Goal: Information Seeking & Learning: Compare options

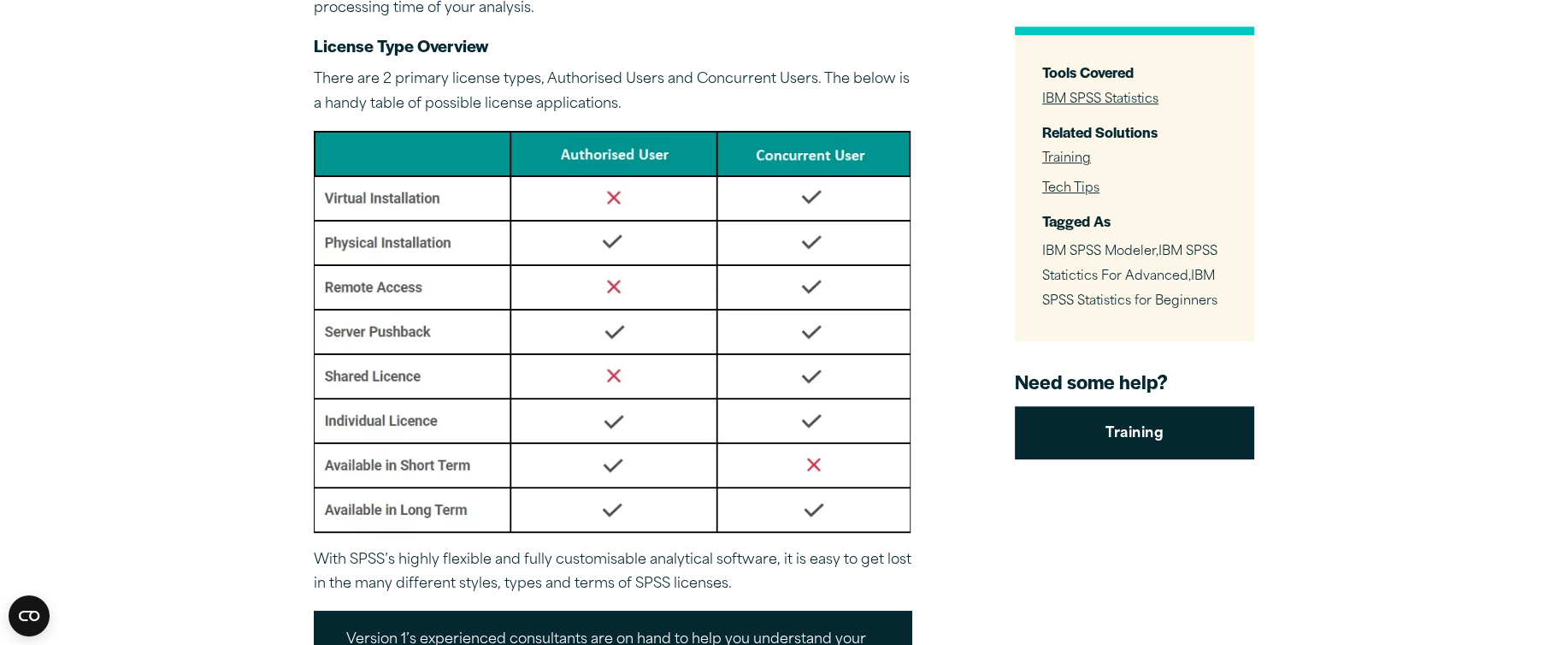
scroll to position [2138, 0]
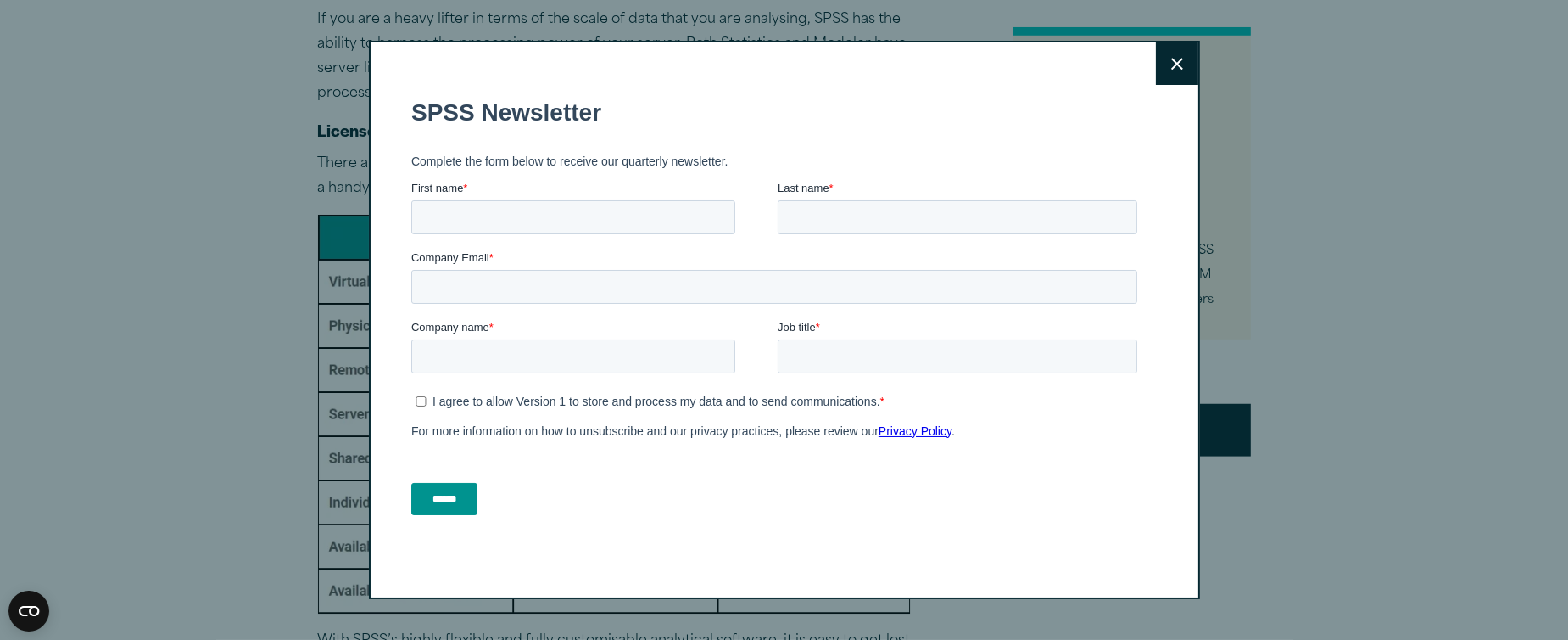
click at [1172, 64] on icon at bounding box center [1178, 64] width 12 height 12
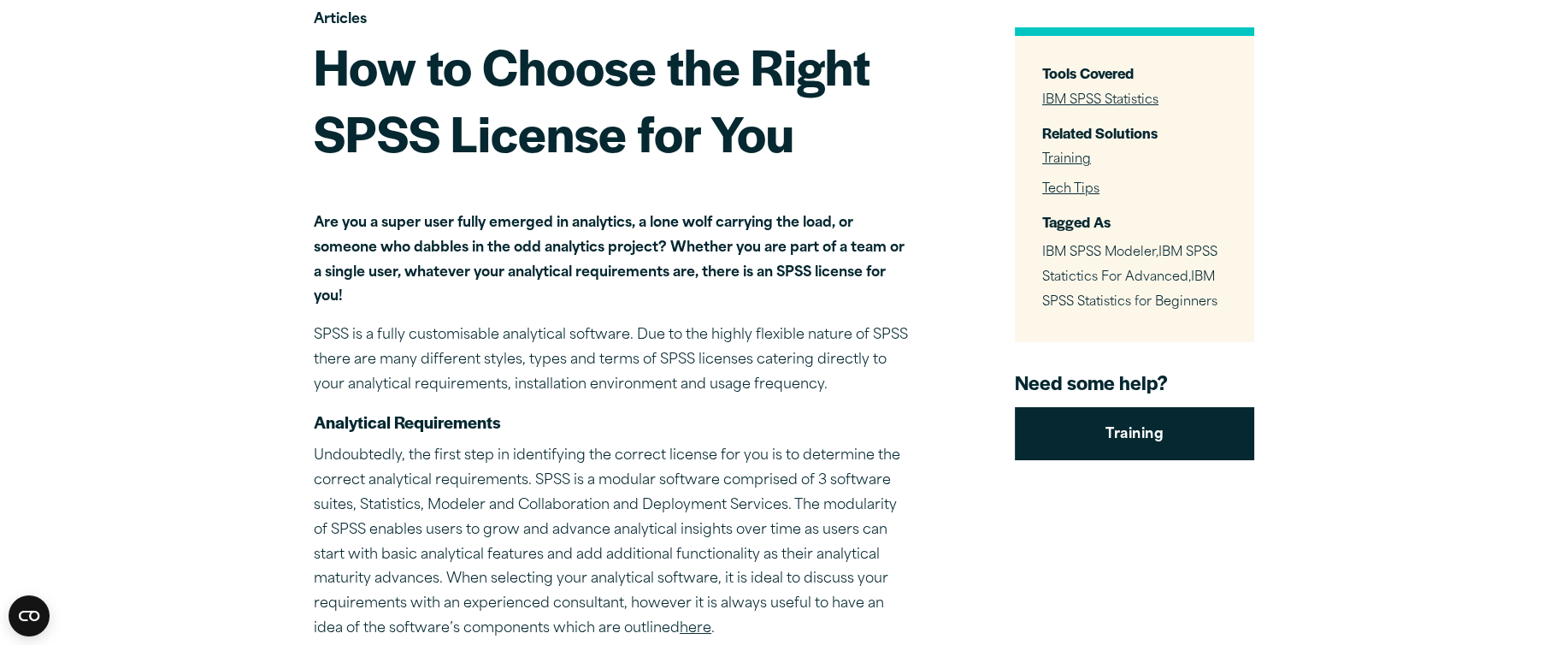
scroll to position [0, 0]
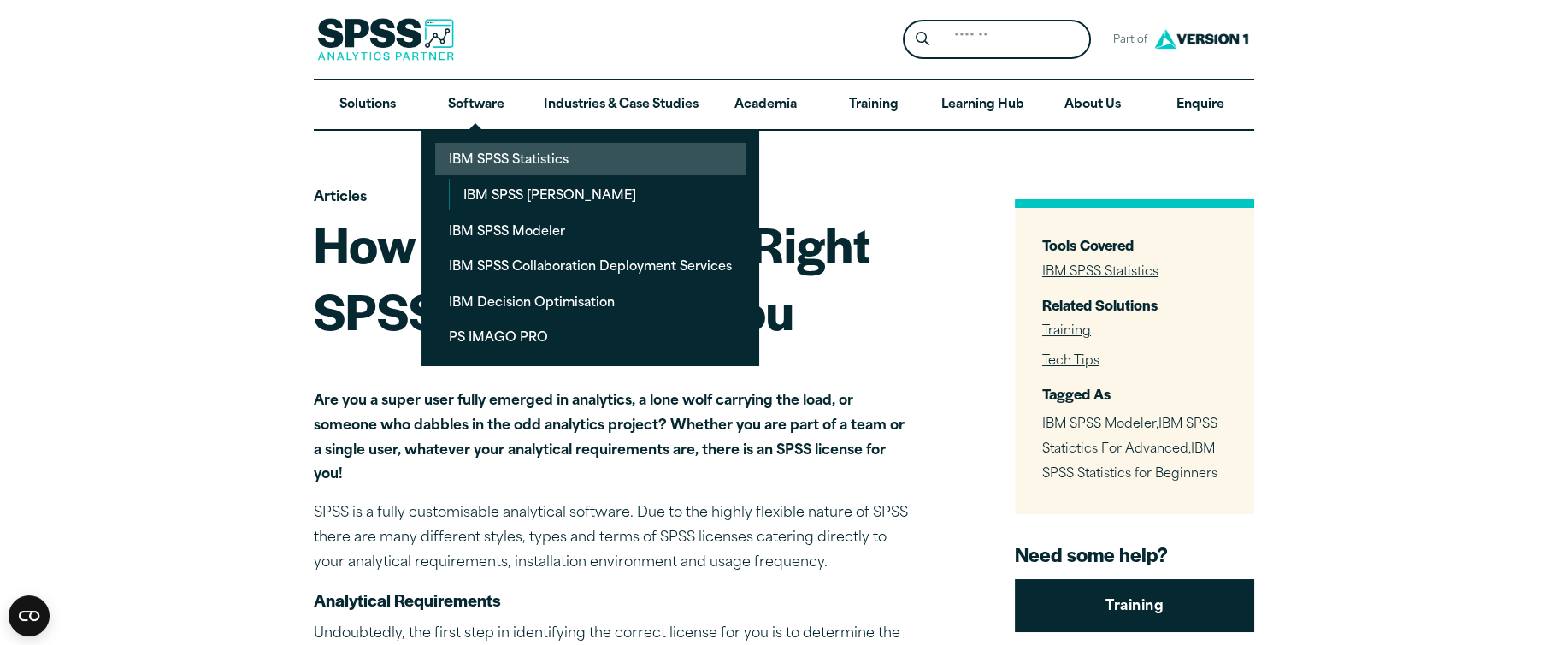
click at [448, 156] on link "IBM SPSS Statistics" at bounding box center [590, 159] width 310 height 32
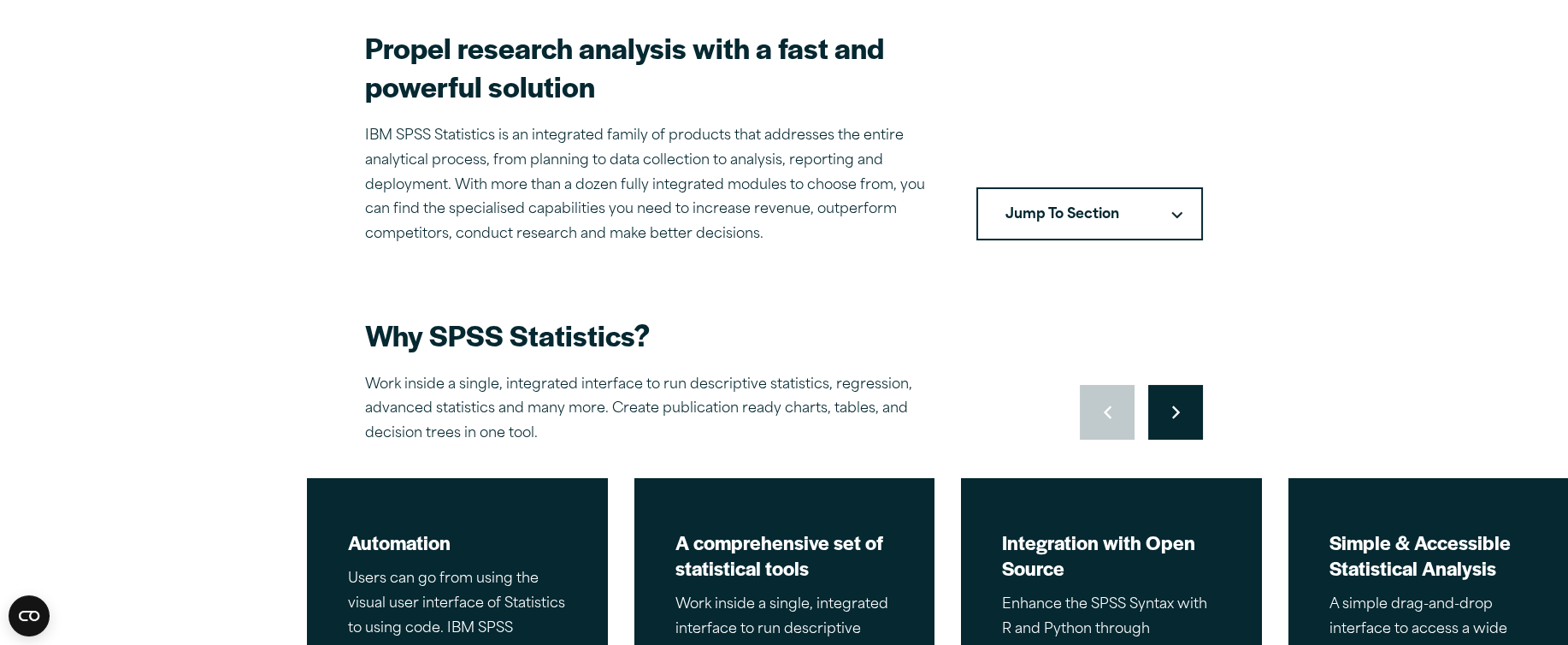
scroll to position [599, 0]
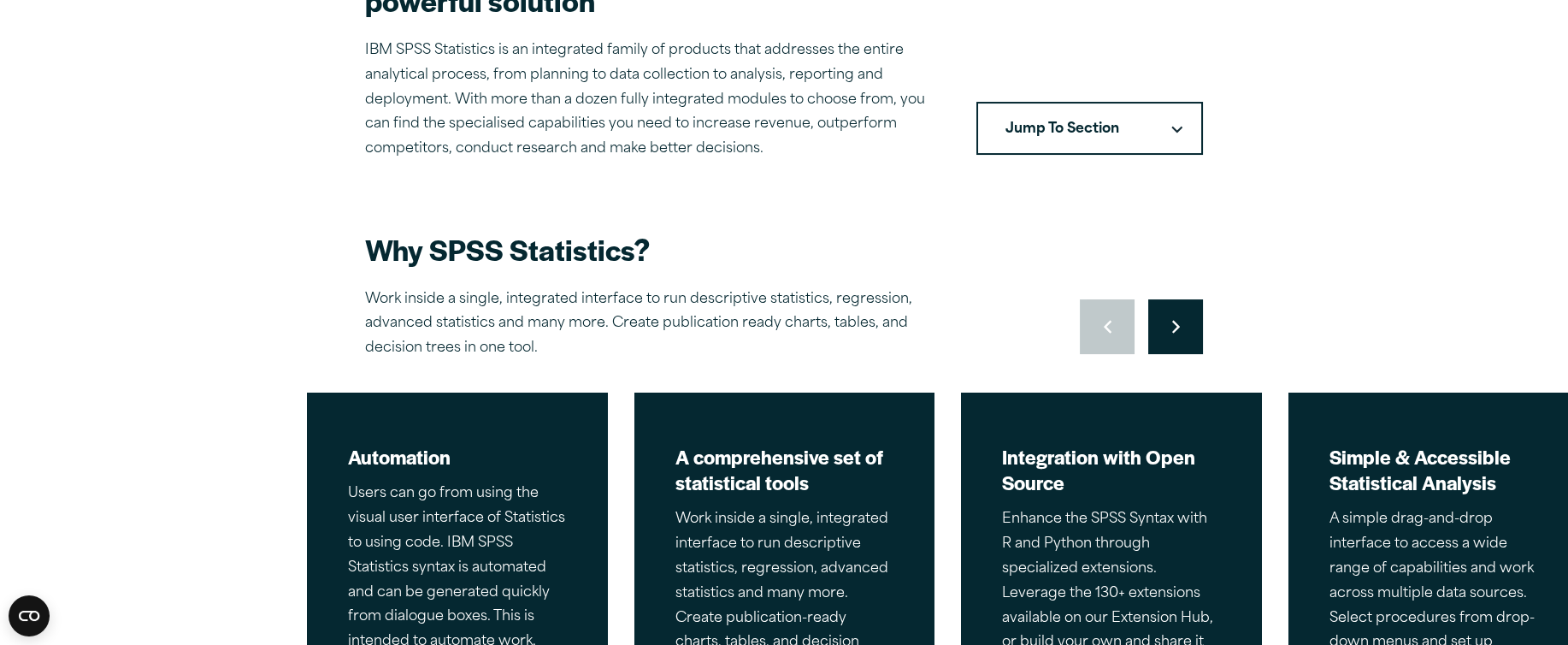
click at [1194, 317] on button "Move to next slide" at bounding box center [1176, 327] width 55 height 55
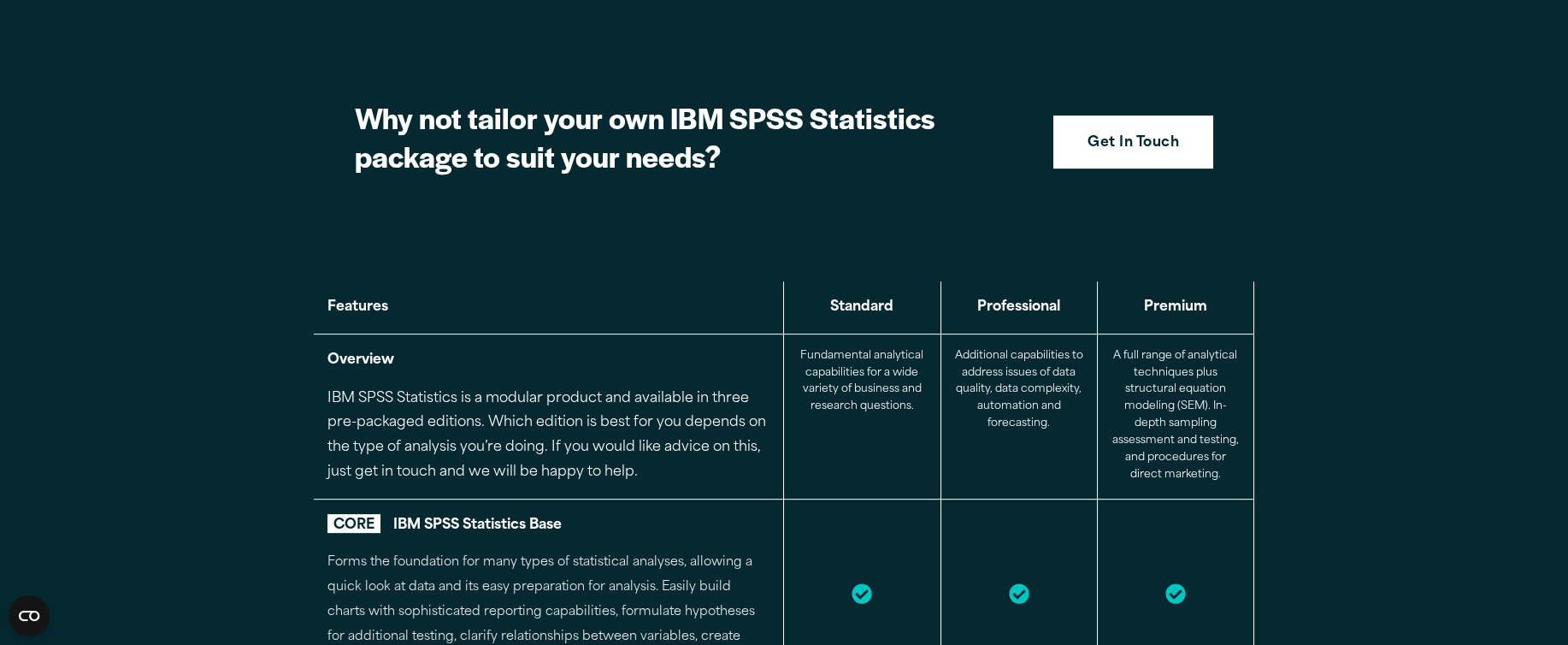
scroll to position [1967, 0]
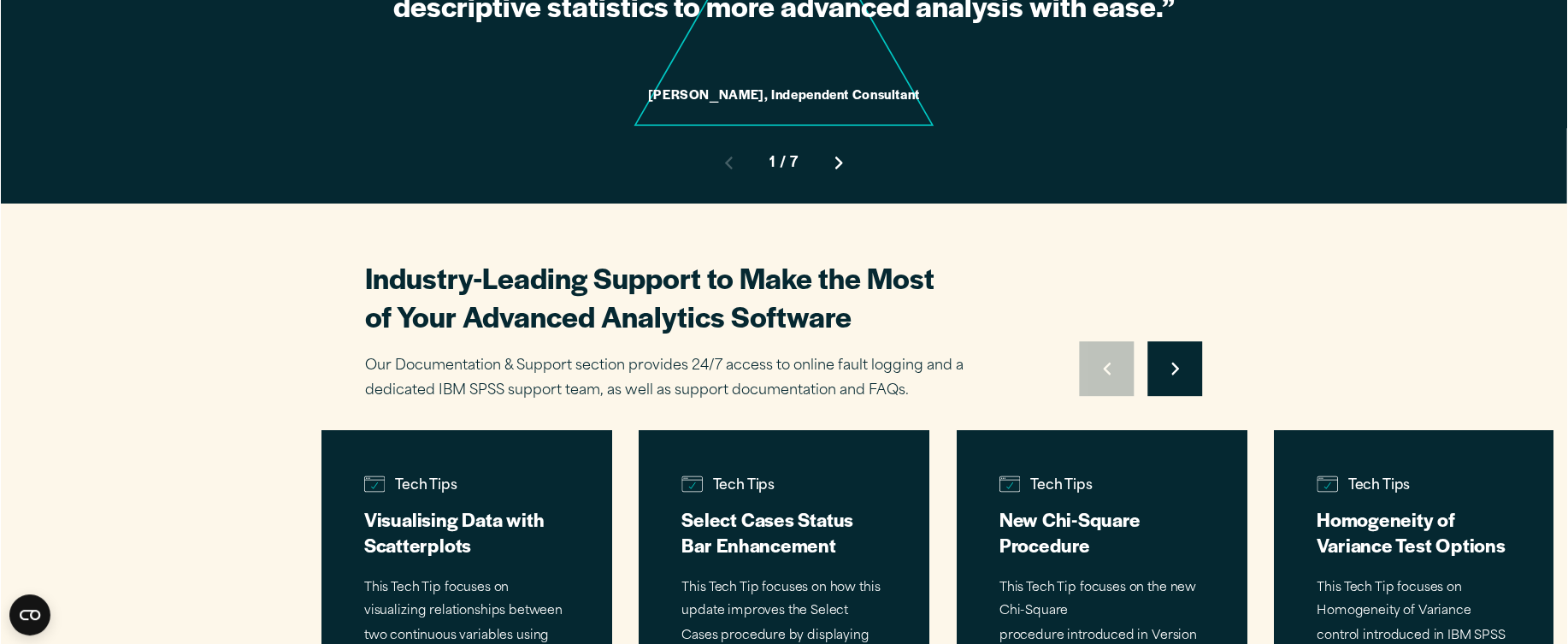
scroll to position [5215, 0]
